Goal: Find specific page/section: Find specific page/section

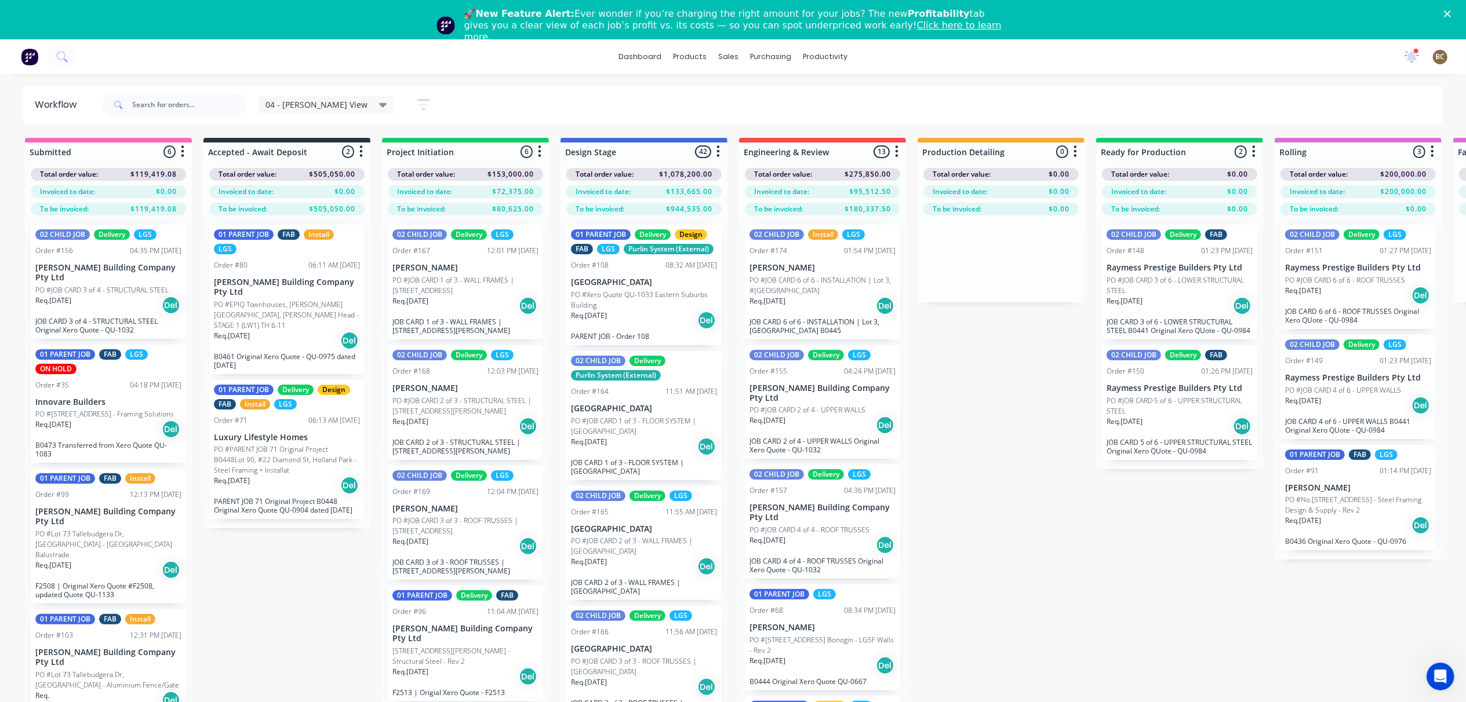
scroll to position [1067, 0]
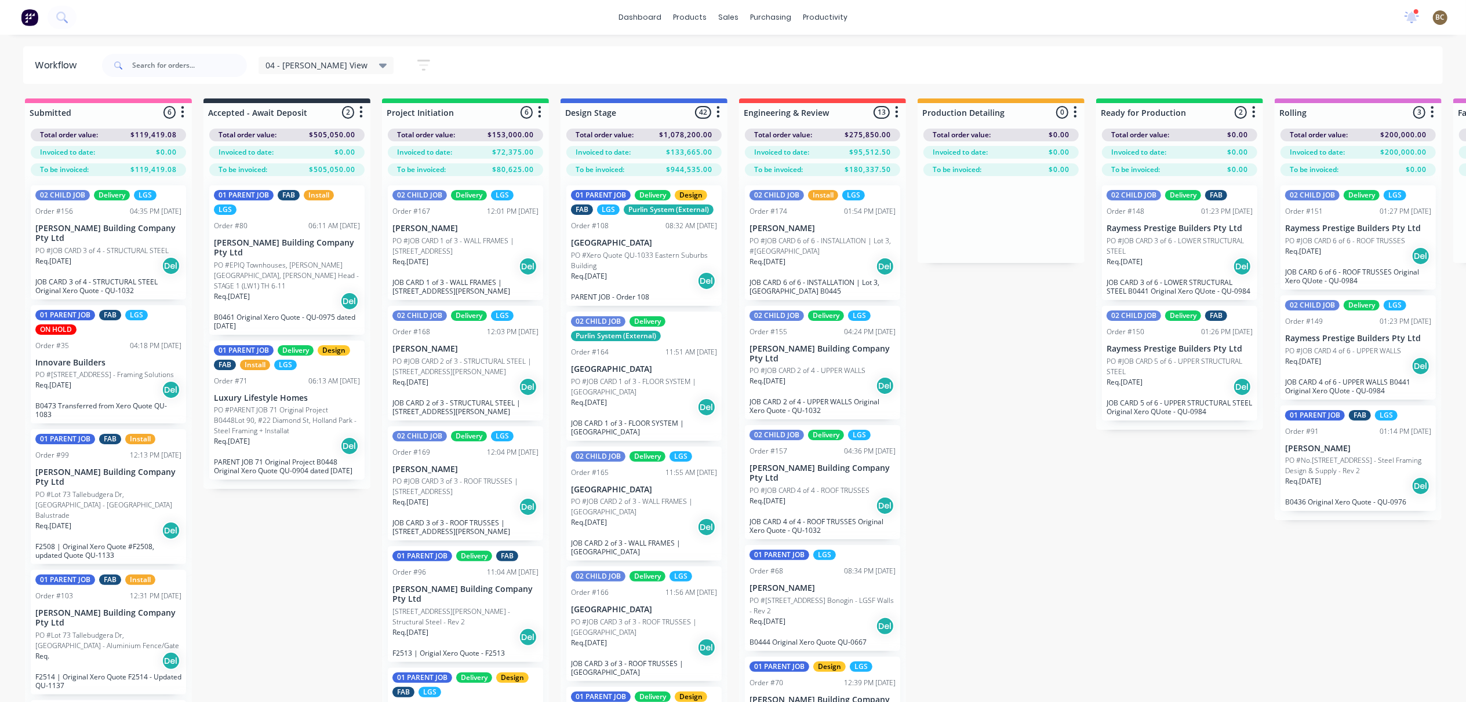
drag, startPoint x: 958, startPoint y: 384, endPoint x: 951, endPoint y: 358, distance: 26.4
click at [951, 358] on div "Submitted 6 Summaries Total order value Invoiced to date To be invoiced Total o…" at bounding box center [1461, 419] width 2941 height 641
click at [895, 111] on icon "button" at bounding box center [896, 112] width 3 height 14
click at [1078, 111] on button "button" at bounding box center [1075, 112] width 14 height 14
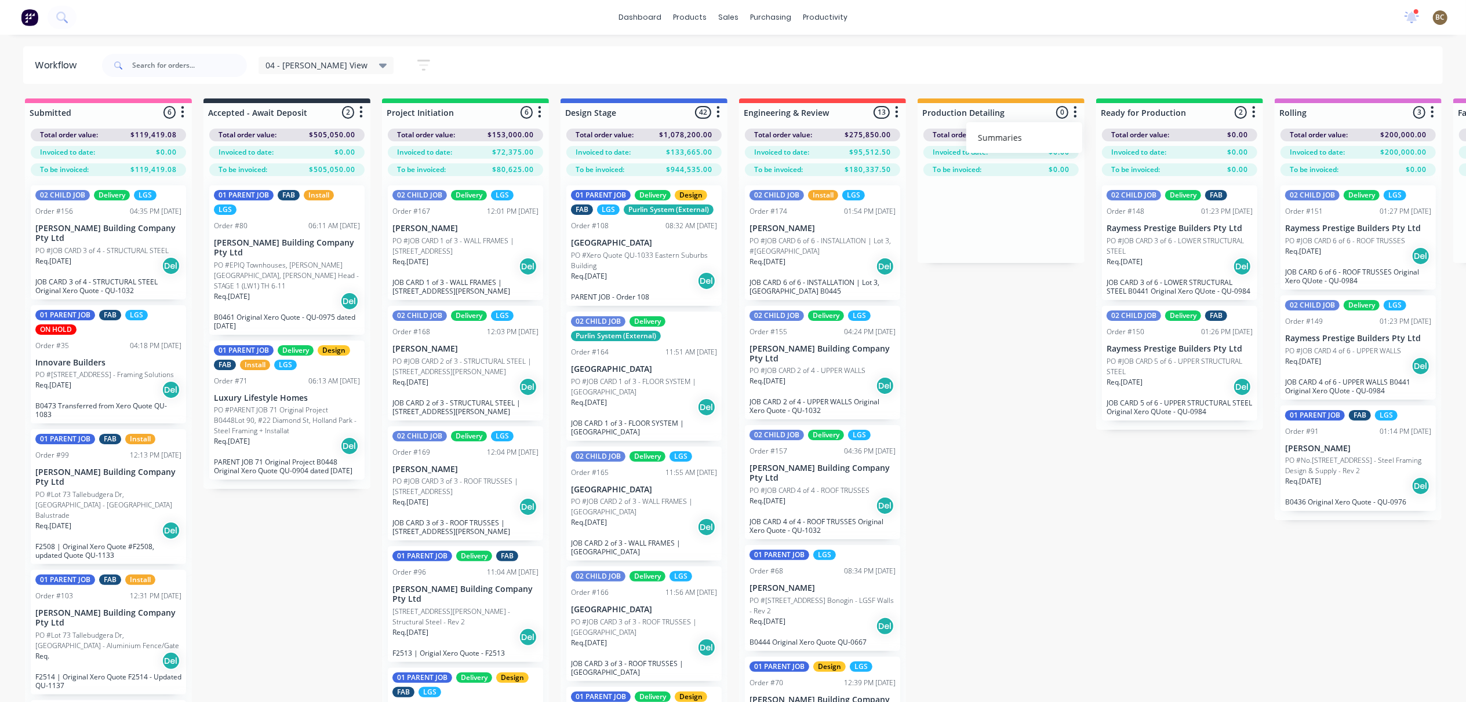
click at [1078, 111] on button "button" at bounding box center [1075, 112] width 14 height 14
click at [1063, 114] on div at bounding box center [1000, 112] width 167 height 19
click at [1090, 72] on div "04 - Bastian's View Save new view None edit 04 - Bastian's View (Default) edit …" at bounding box center [771, 65] width 1343 height 35
